Goal: Information Seeking & Learning: Learn about a topic

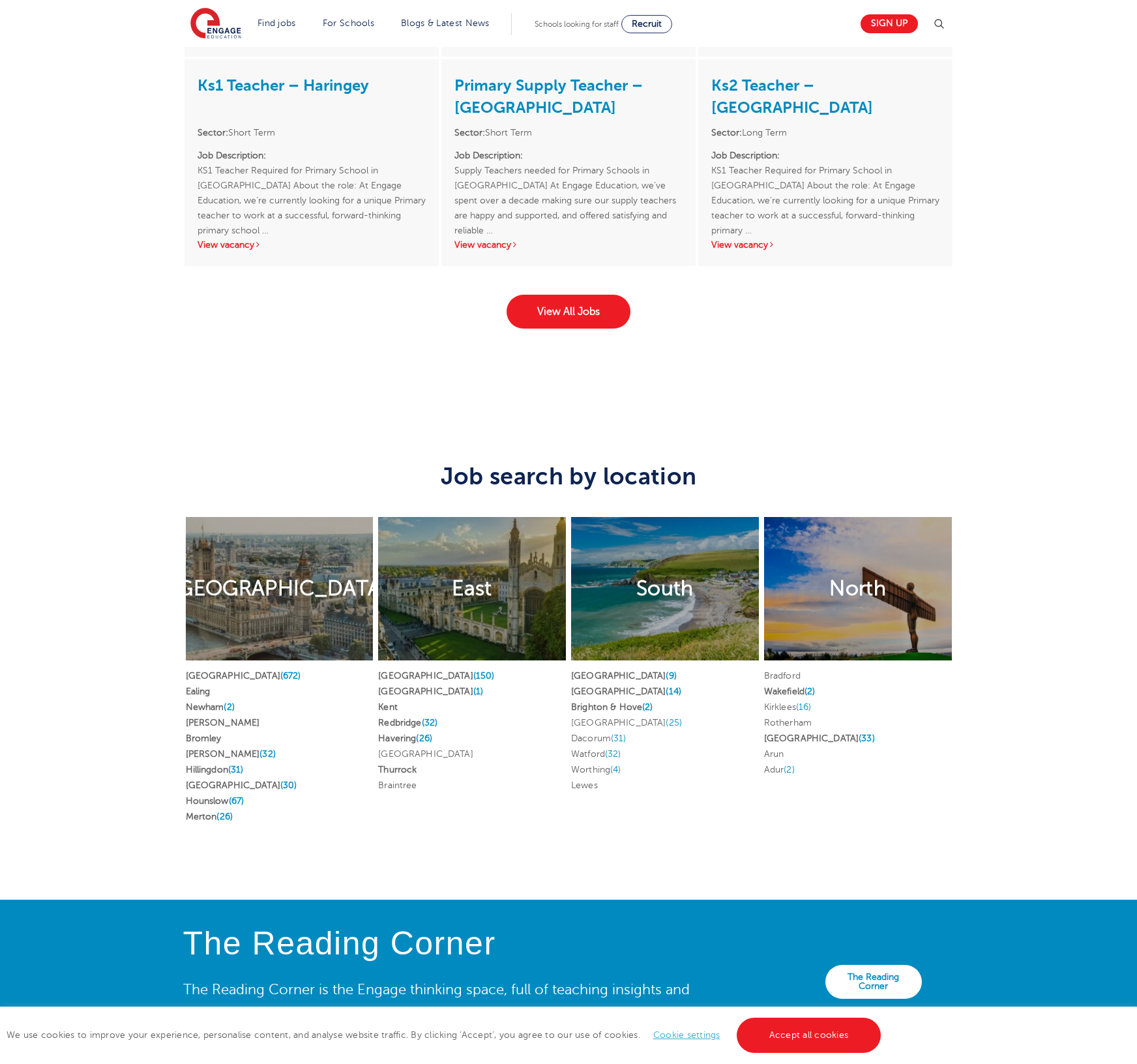
scroll to position [2354, 0]
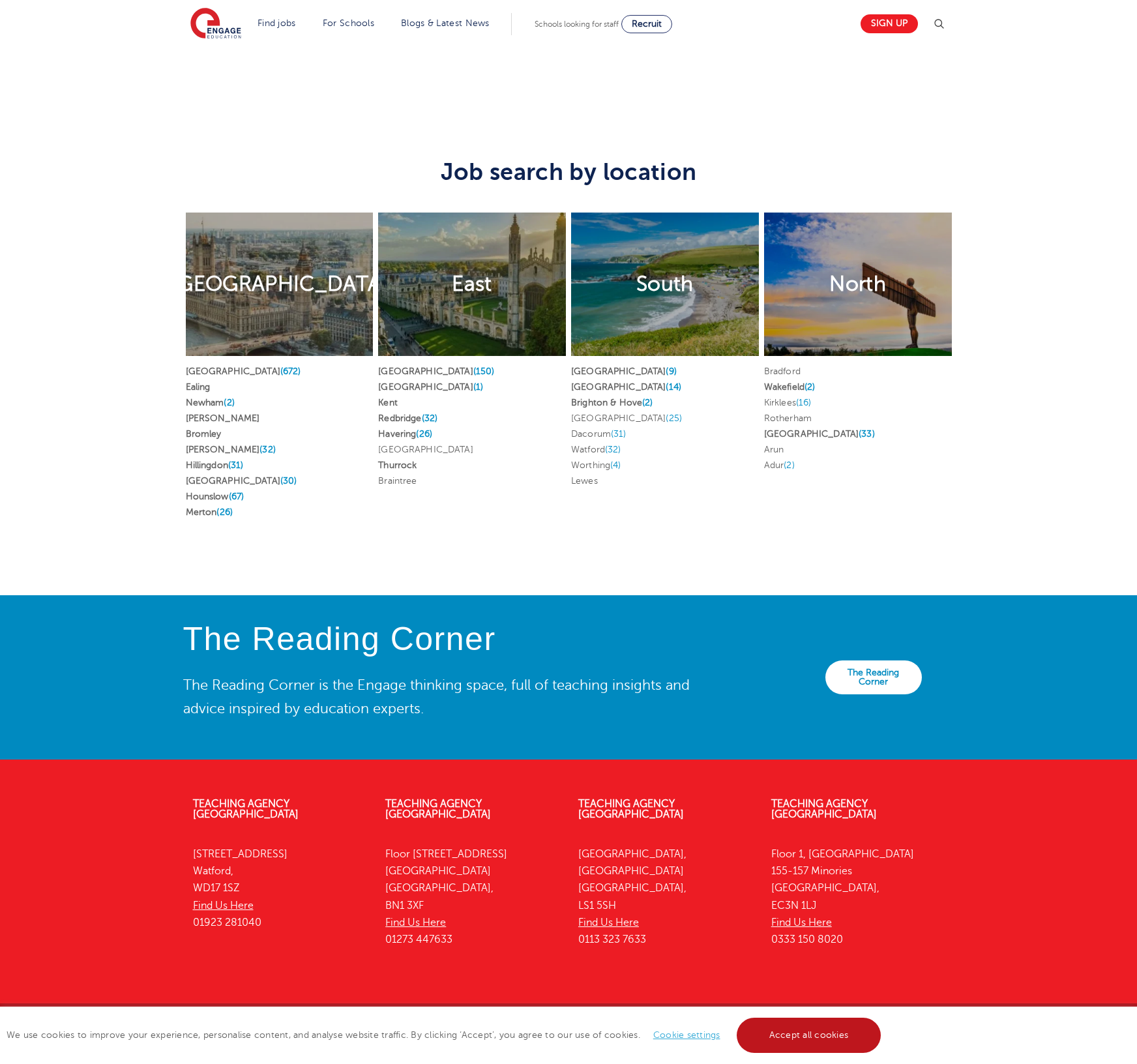
drag, startPoint x: 832, startPoint y: 1030, endPoint x: 846, endPoint y: 963, distance: 68.4
click at [832, 1030] on link "Accept all cookies" at bounding box center [808, 1035] width 144 height 35
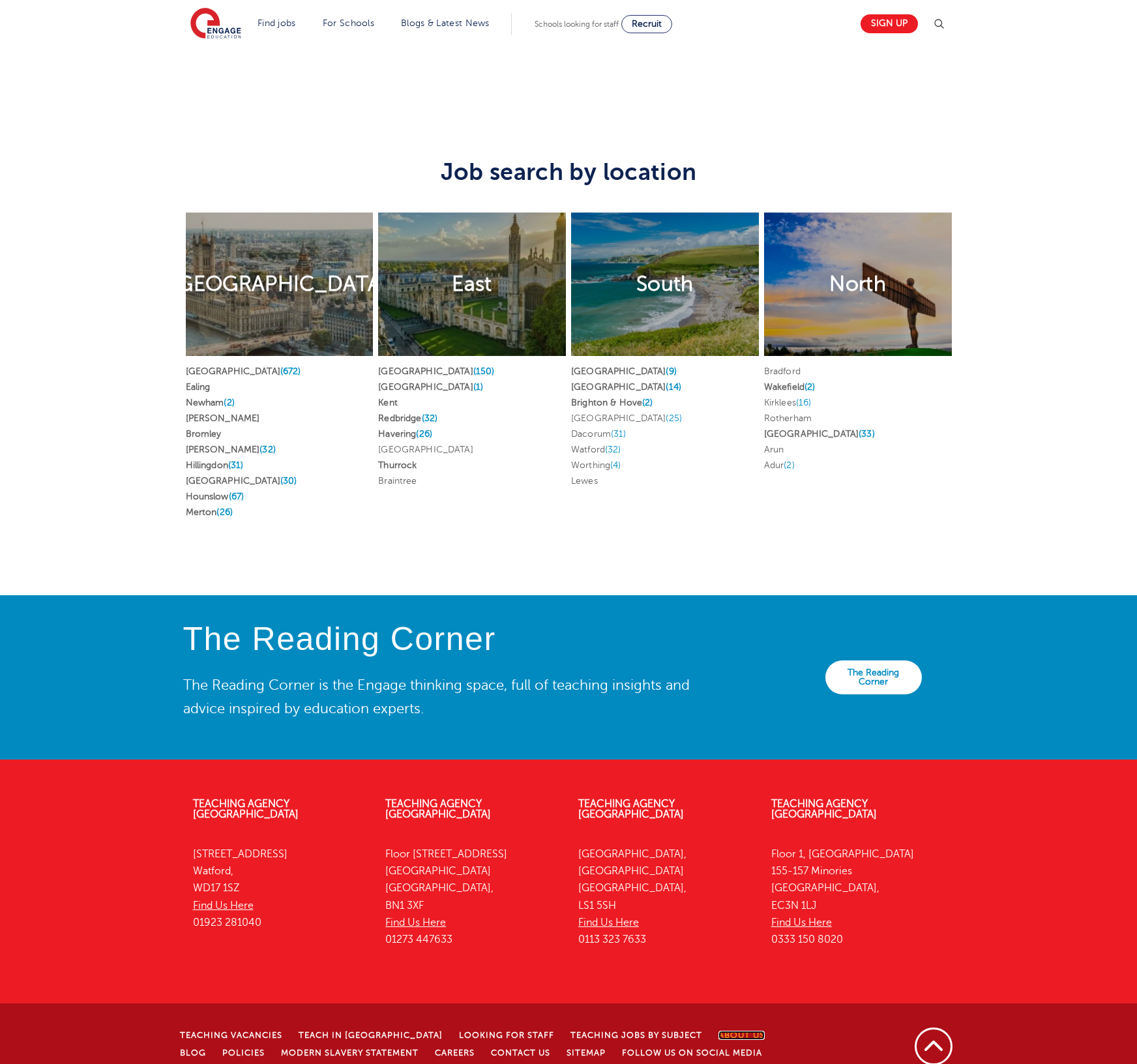
click at [718, 1030] on link "About Us" at bounding box center [741, 1035] width 46 height 9
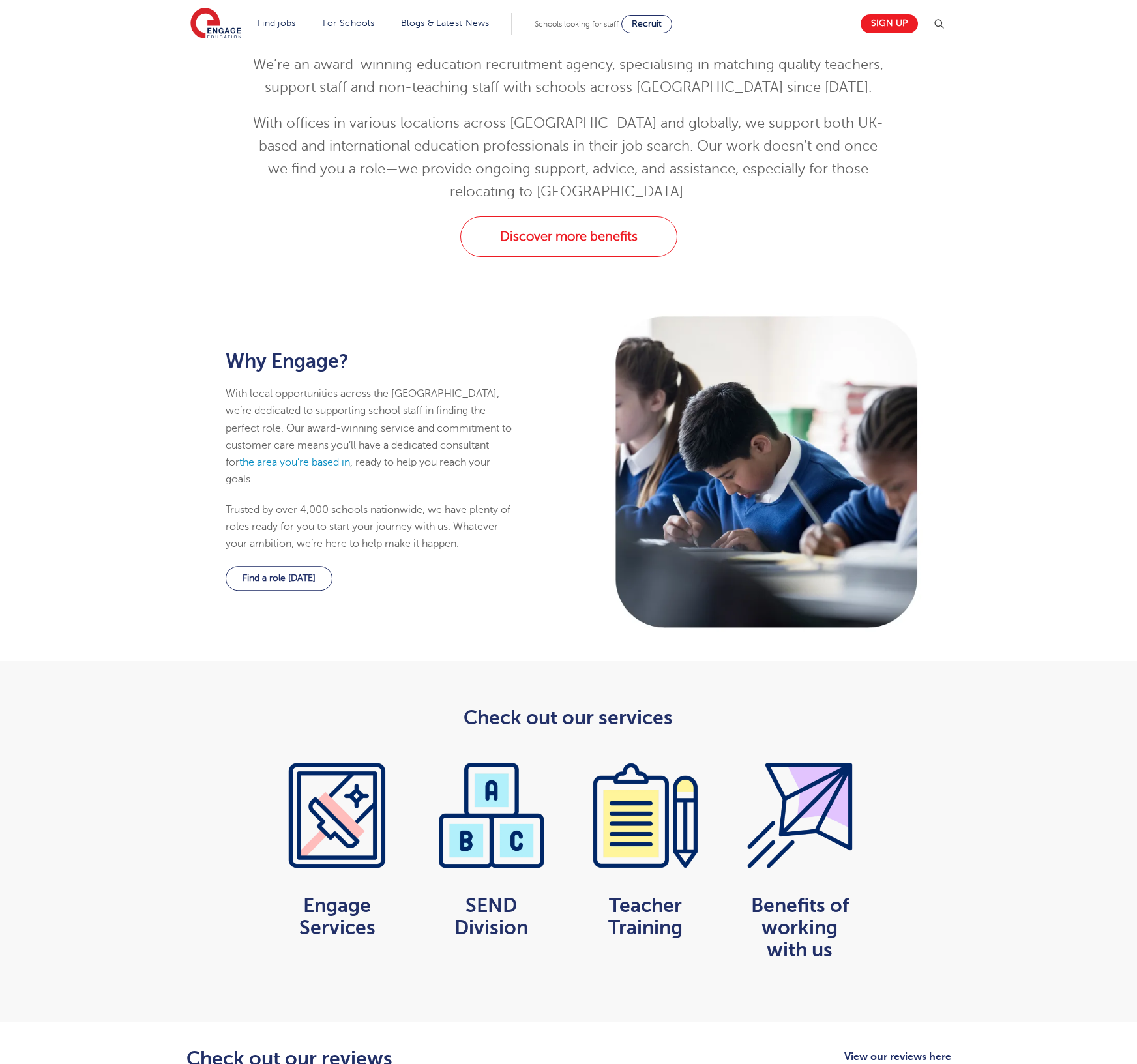
scroll to position [4, 0]
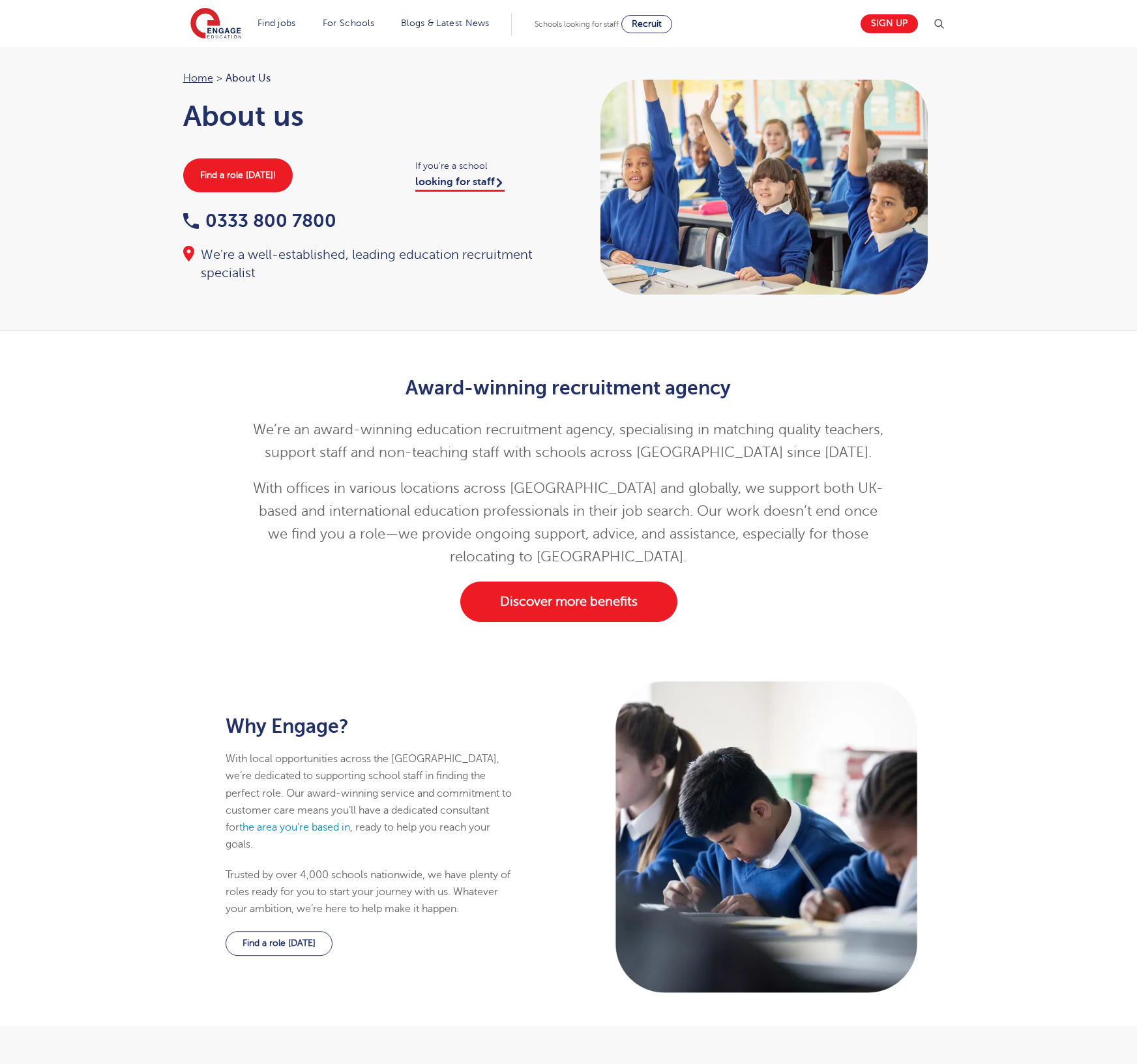
drag, startPoint x: 536, startPoint y: 652, endPoint x: 541, endPoint y: 604, distance: 48.3
click at [538, 617] on main "About us Home > About Us About us Find a role today! If you're a school looking…" at bounding box center [568, 973] width 1137 height 1954
click at [561, 594] on link "Discover more benefits" at bounding box center [568, 601] width 217 height 40
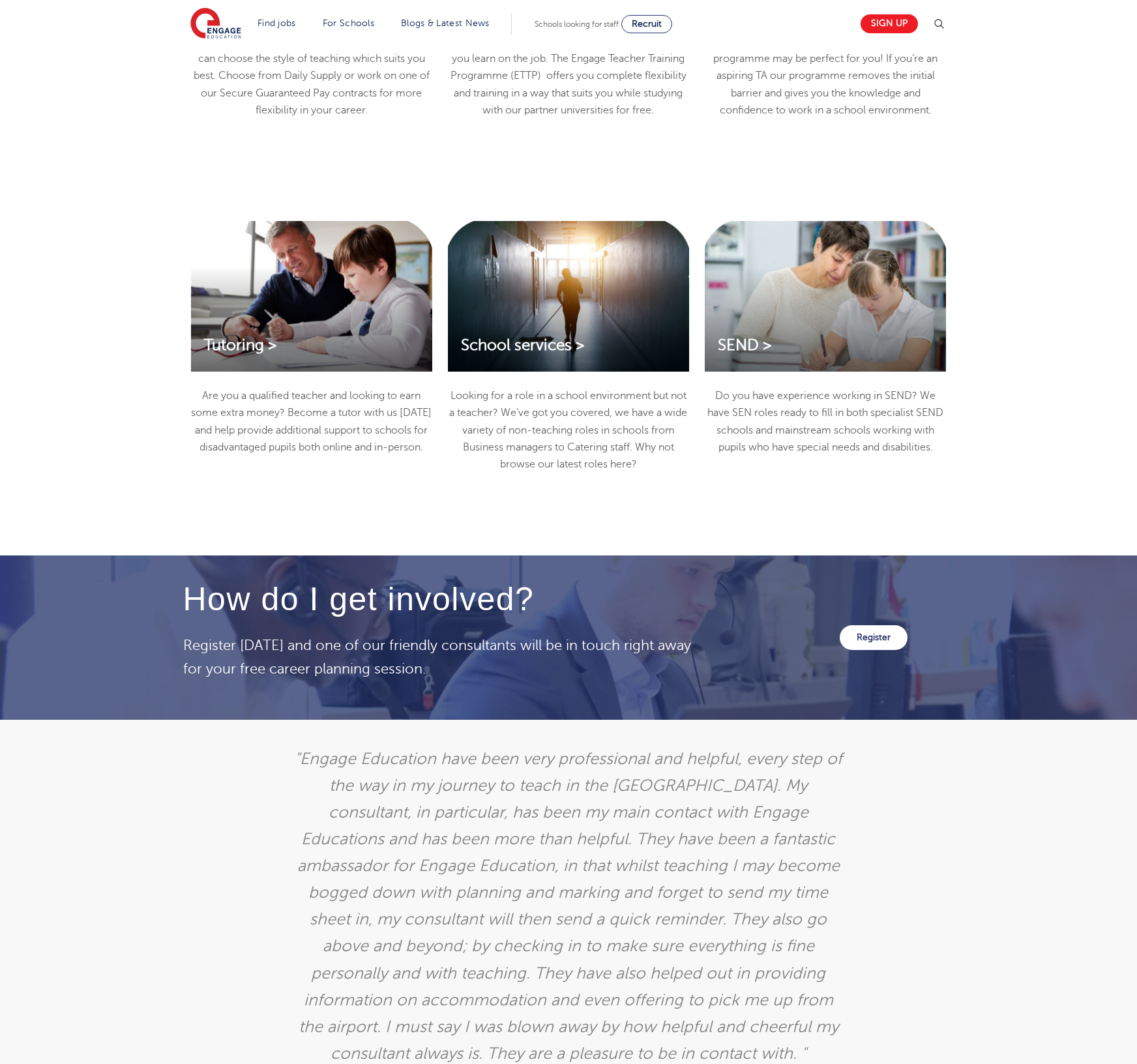
scroll to position [2344, 0]
